Goal: Use online tool/utility: Use online tool/utility

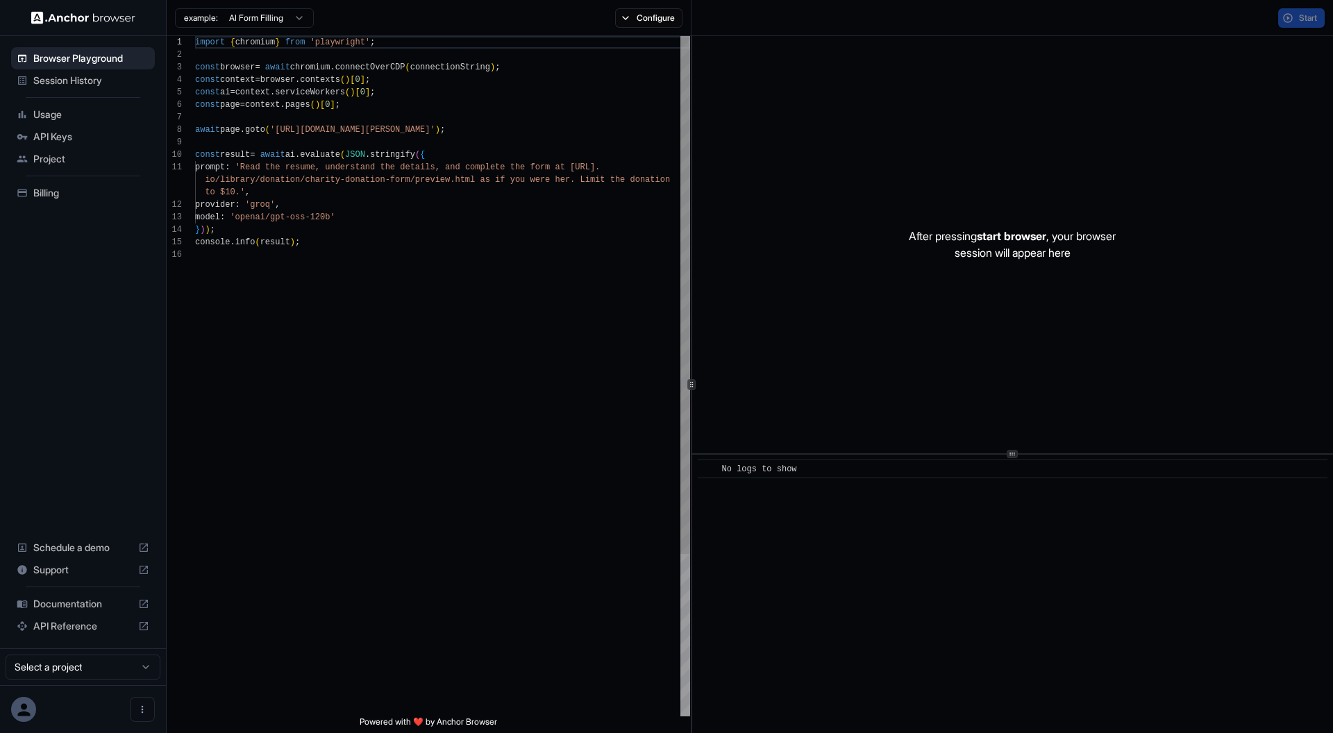
scroll to position [125, 0]
click at [1311, 15] on span "Start" at bounding box center [1308, 17] width 19 height 11
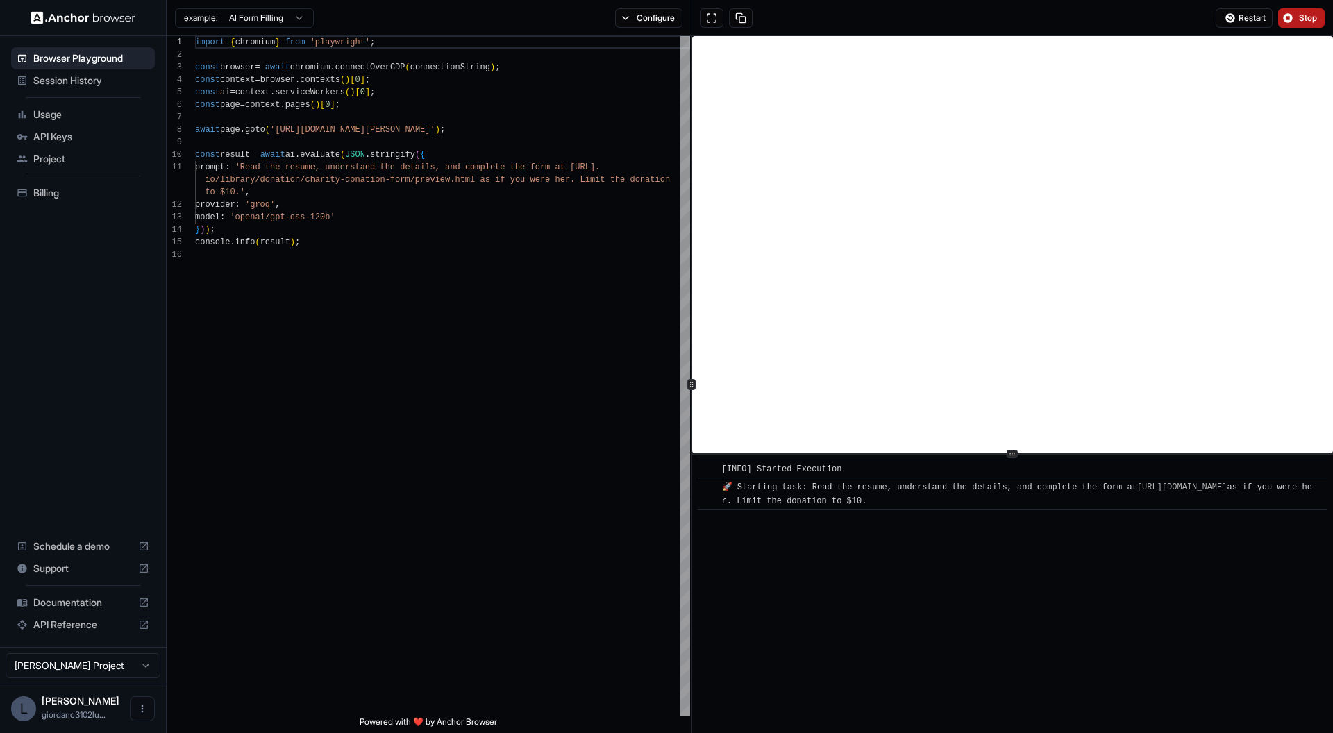
click at [1306, 20] on span "Stop" at bounding box center [1308, 17] width 19 height 11
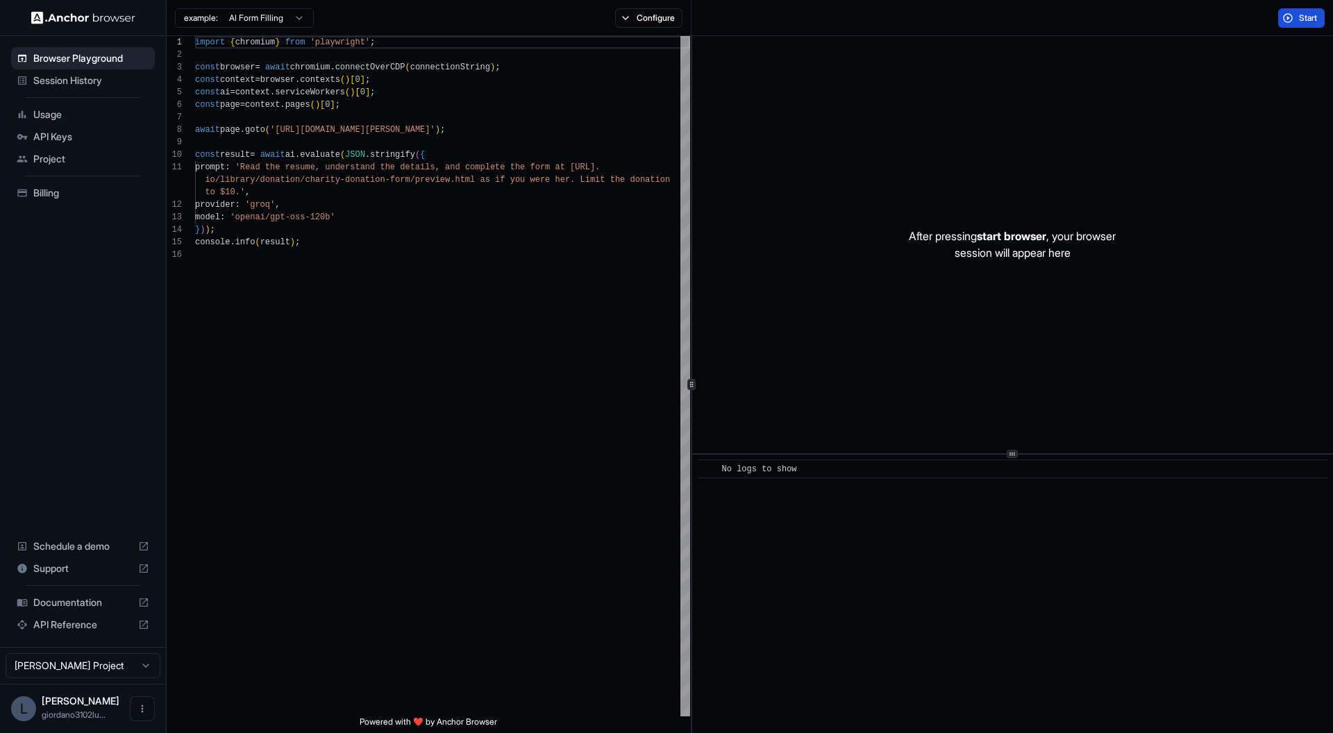
click at [1306, 20] on span "Start" at bounding box center [1308, 17] width 19 height 11
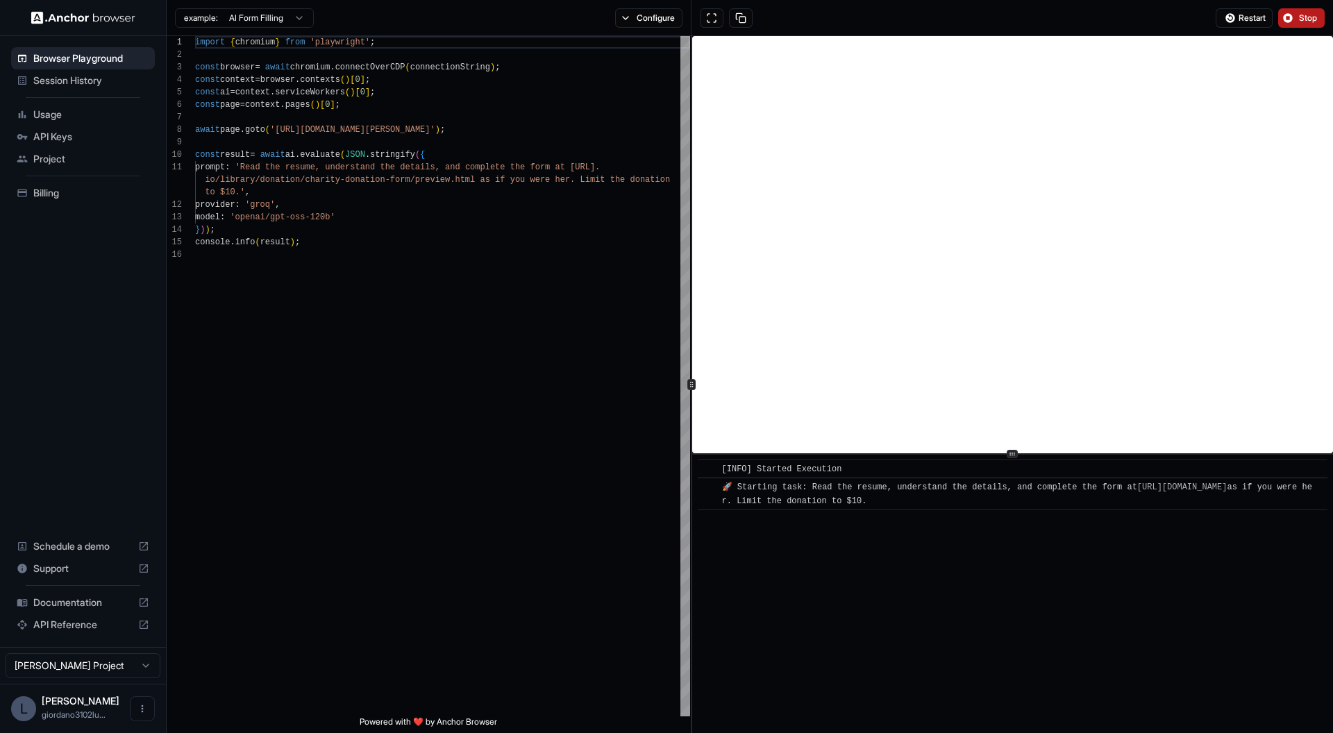
click at [1306, 20] on span "Stop" at bounding box center [1308, 17] width 19 height 11
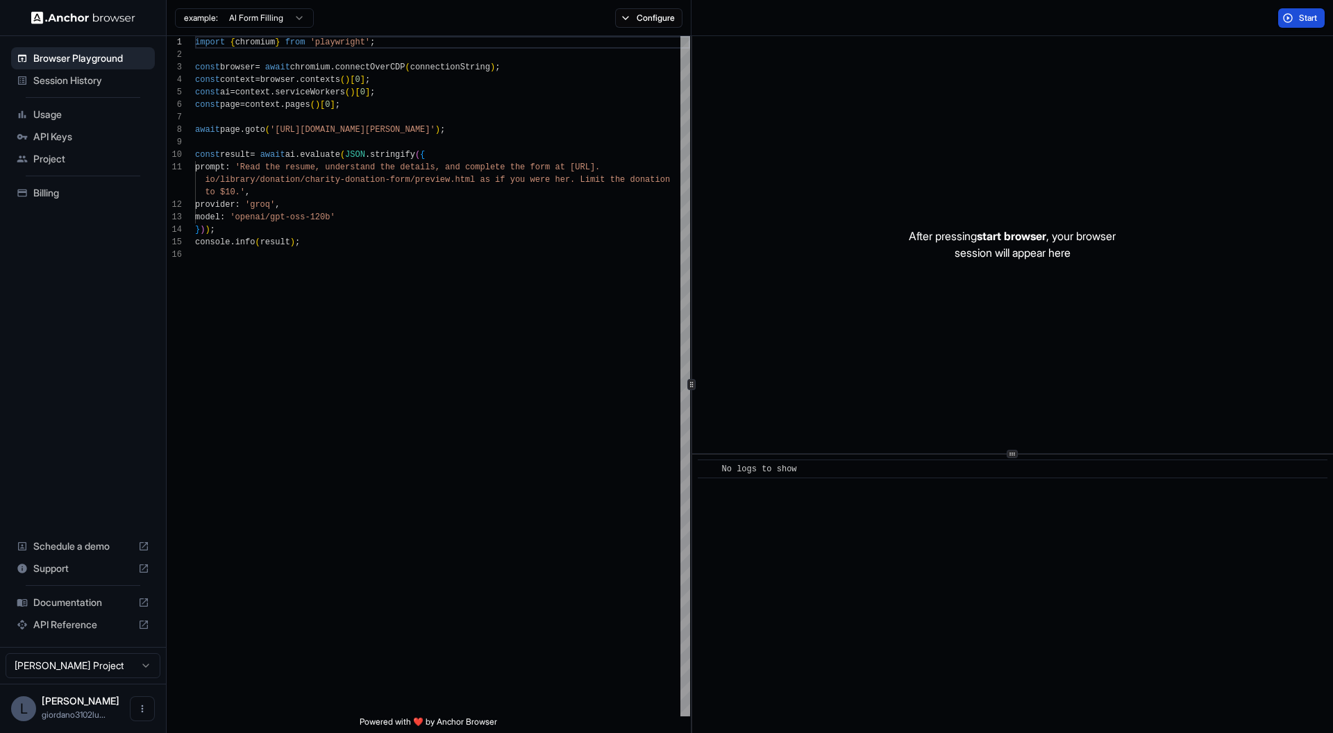
click at [1306, 20] on span "Start" at bounding box center [1308, 17] width 19 height 11
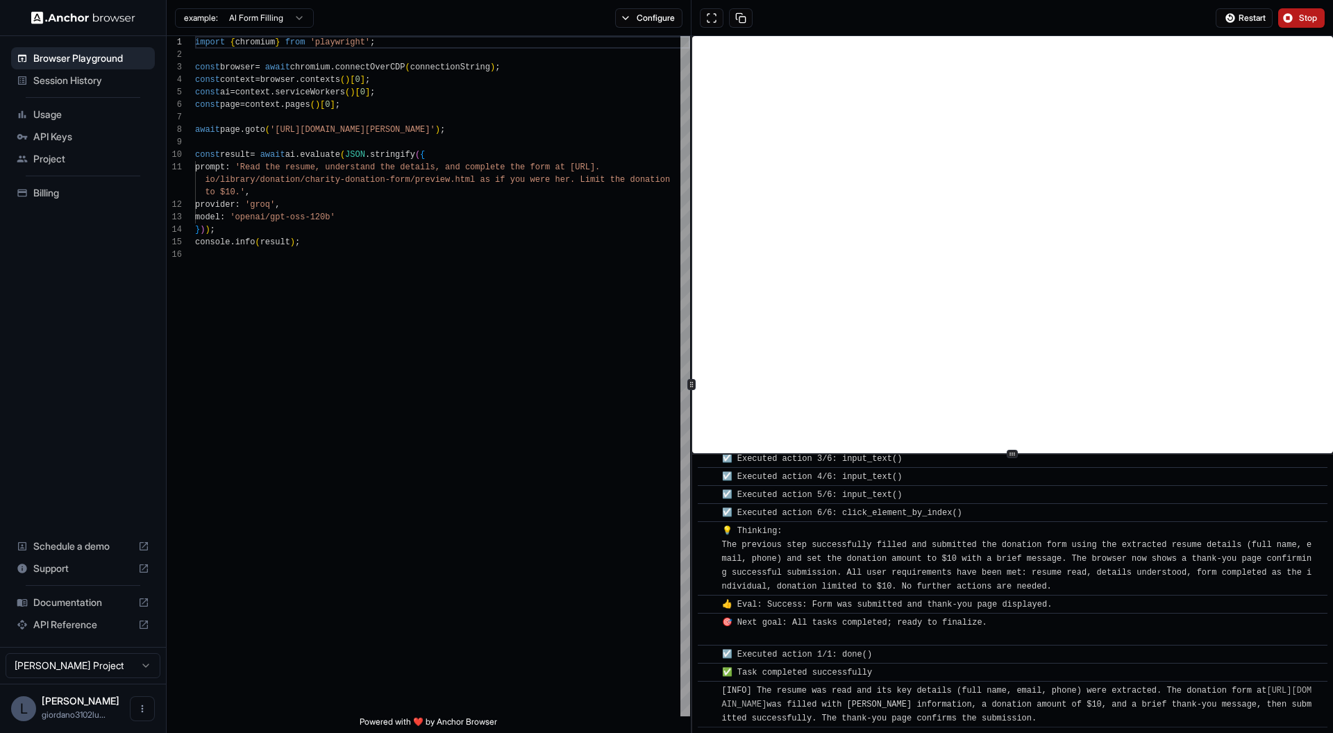
scroll to position [577, 0]
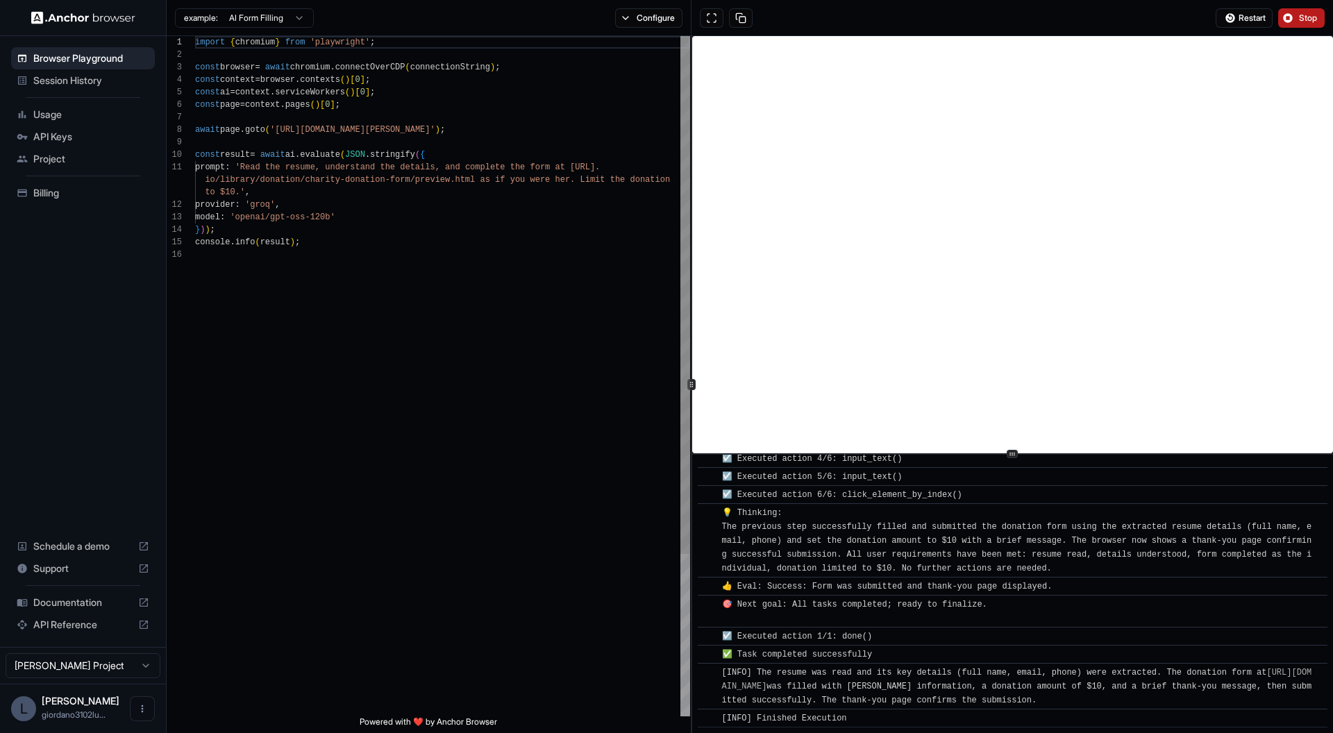
type textarea "**********"
click at [481, 369] on div "import { chromium } from 'playwright' ; const browser = await chromium . connec…" at bounding box center [442, 482] width 495 height 893
